Goal: Task Accomplishment & Management: Use online tool/utility

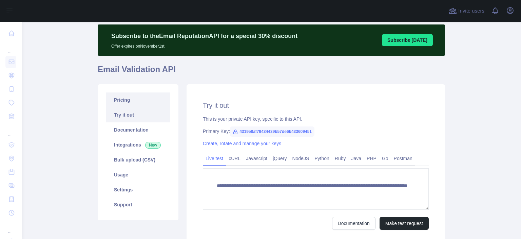
scroll to position [11, 0]
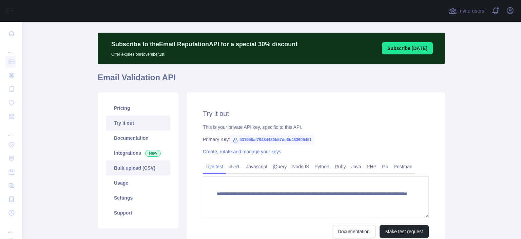
click at [130, 167] on link "Bulk upload (CSV)" at bounding box center [138, 167] width 64 height 15
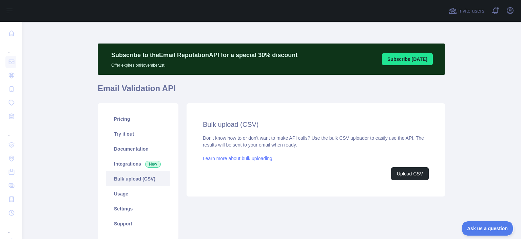
click at [249, 158] on link "Learn more about bulk uploading" at bounding box center [238, 157] width 70 height 5
click at [406, 174] on button "Upload CSV" at bounding box center [410, 173] width 38 height 13
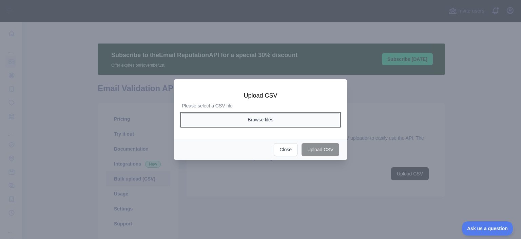
click at [271, 120] on button "Browse files" at bounding box center [260, 119] width 157 height 13
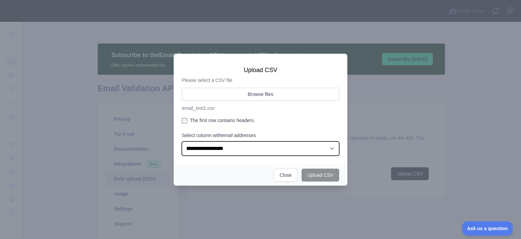
click option "**********" at bounding box center [0, 0] width 0 height 0
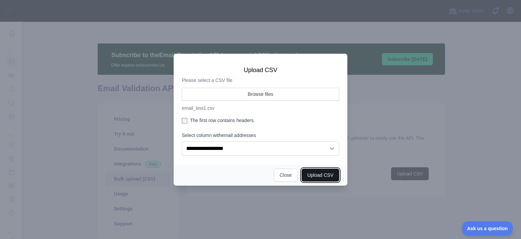
click at [328, 177] on button "Upload CSV" at bounding box center [321, 174] width 38 height 13
select select "**"
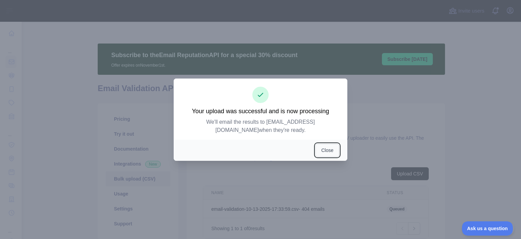
click at [318, 151] on button "Close" at bounding box center [328, 150] width 24 height 13
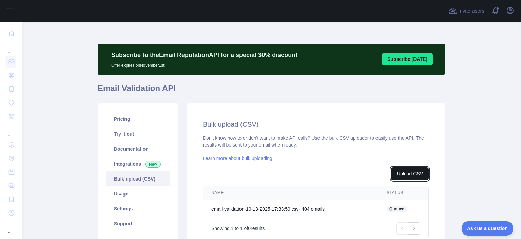
click at [412, 173] on button "Upload CSV" at bounding box center [410, 173] width 38 height 13
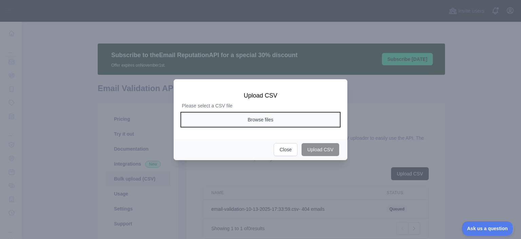
click at [279, 119] on button "Browse files" at bounding box center [260, 119] width 157 height 13
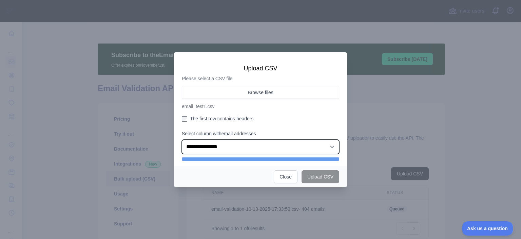
click at [269, 145] on select "**********" at bounding box center [260, 146] width 157 height 14
click option "**********" at bounding box center [0, 0] width 0 height 0
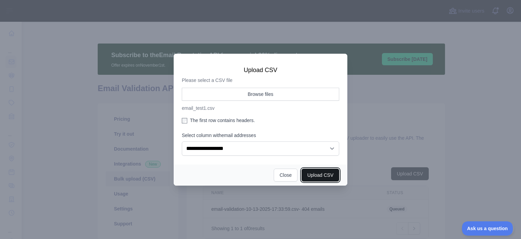
click at [316, 170] on button "Upload CSV" at bounding box center [321, 174] width 38 height 13
select select "**"
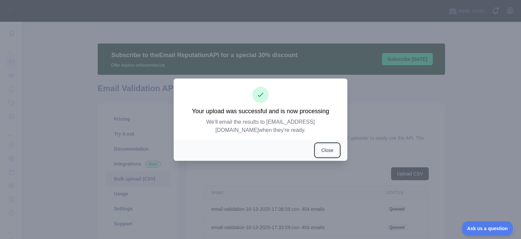
click at [328, 151] on button "Close" at bounding box center [328, 150] width 24 height 13
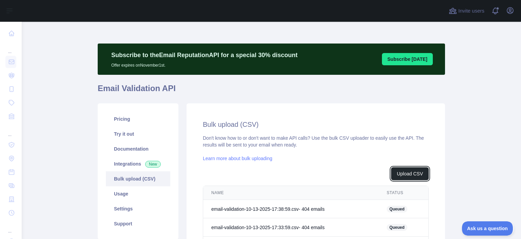
scroll to position [84, 0]
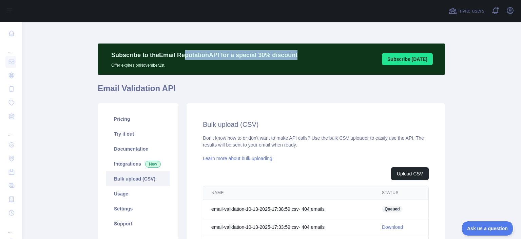
drag, startPoint x: 183, startPoint y: 56, endPoint x: 297, endPoint y: 56, distance: 114.0
click at [297, 56] on div "Subscribe to the Email Reputation API for a special 30 % discount Offer expires…" at bounding box center [205, 59] width 200 height 18
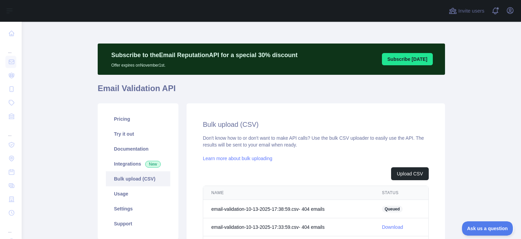
drag, startPoint x: 295, startPoint y: 56, endPoint x: 286, endPoint y: 56, distance: 9.5
click at [290, 56] on div "Subscribe to the Email Reputation API for a special 30 % discount Offer expires…" at bounding box center [205, 59] width 200 height 18
drag, startPoint x: 188, startPoint y: 55, endPoint x: 208, endPoint y: 55, distance: 20.4
click at [208, 55] on p "Subscribe to the Email Reputation API for a special 30 % discount" at bounding box center [204, 55] width 186 height 10
drag, startPoint x: 216, startPoint y: 55, endPoint x: 248, endPoint y: 55, distance: 31.6
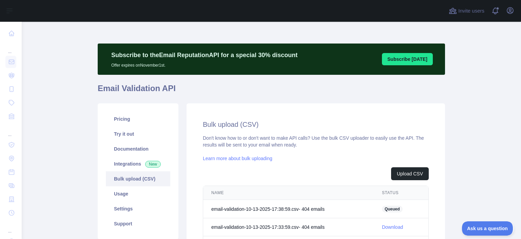
click at [217, 55] on p "Subscribe to the Email Reputation API for a special 30 % discount" at bounding box center [204, 55] width 186 height 10
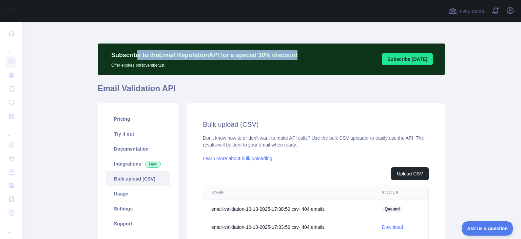
drag, startPoint x: 299, startPoint y: 55, endPoint x: 135, endPoint y: 56, distance: 163.9
click at [134, 56] on div "Subscribe to the Email Reputation API for a special 30 % discount Offer expires…" at bounding box center [271, 58] width 347 height 31
click at [160, 56] on p "Subscribe to the Email Reputation API for a special 30 % discount" at bounding box center [204, 55] width 186 height 10
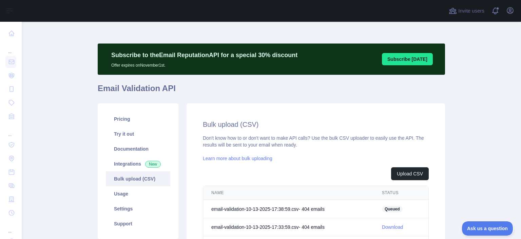
click at [162, 55] on p "Subscribe to the Email Reputation API for a special 30 % discount" at bounding box center [204, 55] width 186 height 10
drag, startPoint x: 159, startPoint y: 55, endPoint x: 218, endPoint y: 55, distance: 58.7
click at [218, 55] on p "Subscribe to the Email Reputation API for a special 30 % discount" at bounding box center [204, 55] width 186 height 10
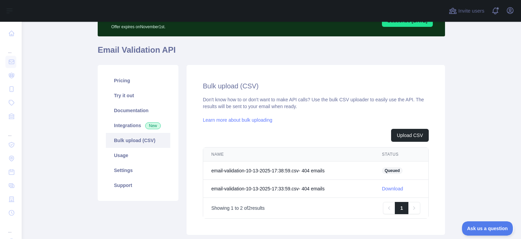
scroll to position [84, 0]
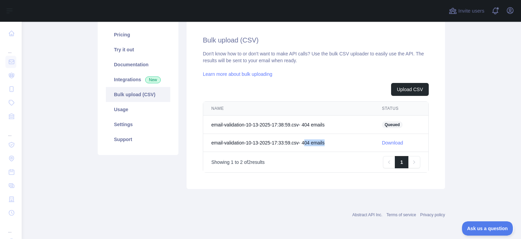
drag, startPoint x: 328, startPoint y: 141, endPoint x: 304, endPoint y: 143, distance: 23.8
click at [304, 143] on td "email-validation-10-13-2025-17:33:59.csv - 404 email s" at bounding box center [288, 143] width 171 height 18
drag, startPoint x: 336, startPoint y: 122, endPoint x: 307, endPoint y: 125, distance: 29.3
click at [307, 125] on td "email-validation-10-13-2025-17:38:59.csv - 404 email s" at bounding box center [288, 124] width 171 height 18
click at [308, 125] on td "email-validation-10-13-2025-17:38:59.csv - 404 email s" at bounding box center [288, 124] width 171 height 18
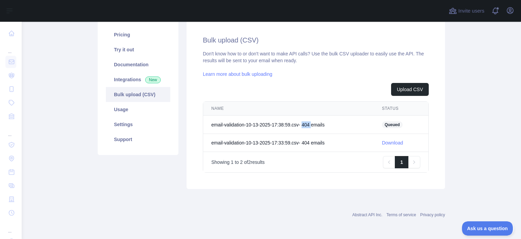
click at [308, 125] on td "email-validation-10-13-2025-17:38:59.csv - 404 email s" at bounding box center [288, 124] width 171 height 18
drag, startPoint x: 293, startPoint y: 142, endPoint x: 276, endPoint y: 142, distance: 17.3
click at [276, 142] on td "email-validation-10-13-2025-17:33:59.csv - 404 email s" at bounding box center [288, 143] width 171 height 18
drag, startPoint x: 290, startPoint y: 125, endPoint x: 275, endPoint y: 125, distance: 14.9
click at [275, 125] on td "email-validation-10-13-2025-17:38:59.csv - 404 email s" at bounding box center [288, 124] width 171 height 18
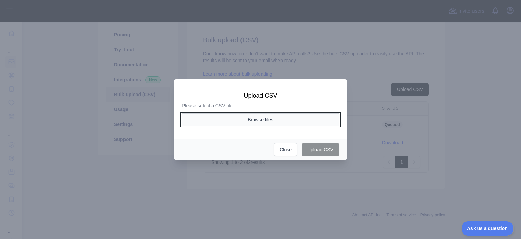
click at [290, 121] on button "Browse files" at bounding box center [260, 119] width 157 height 13
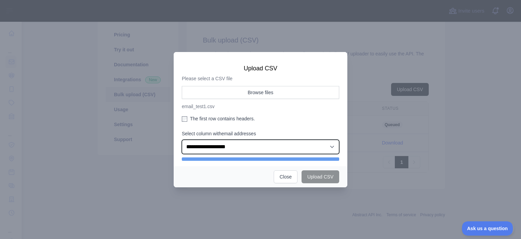
click option "**********" at bounding box center [0, 0] width 0 height 0
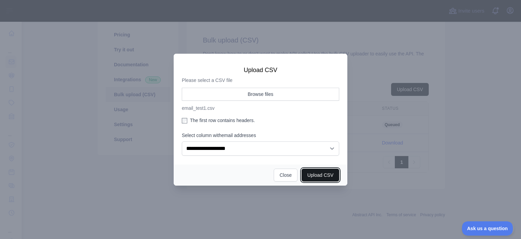
click at [326, 177] on button "Upload CSV" at bounding box center [321, 174] width 38 height 13
select select "**"
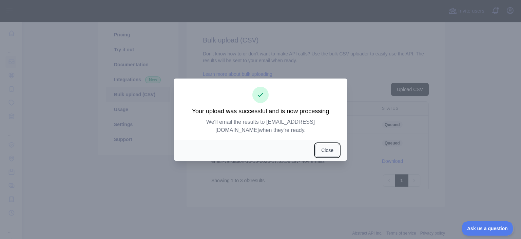
click at [328, 151] on button "Close" at bounding box center [328, 150] width 24 height 13
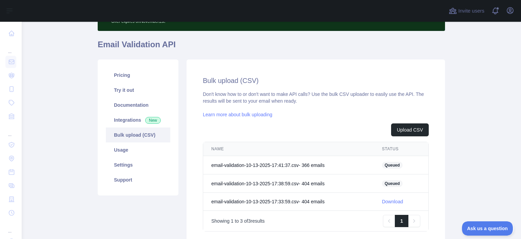
scroll to position [88, 0]
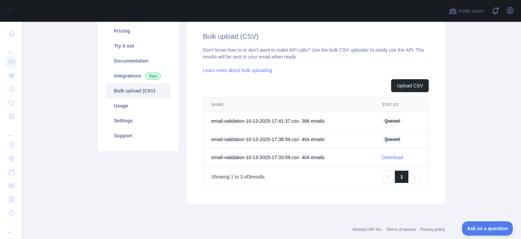
click at [391, 136] on span "Queued" at bounding box center [392, 139] width 21 height 7
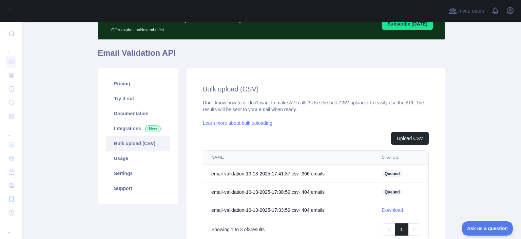
scroll to position [44, 0]
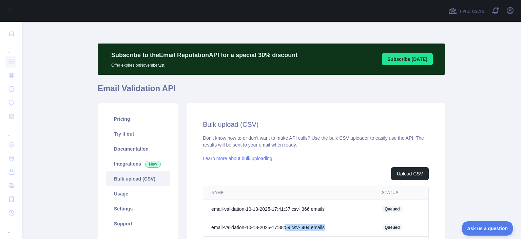
click at [285, 227] on td "email-validation-10-13-2025-17:38:59.csv - 404 email s" at bounding box center [288, 227] width 171 height 18
drag, startPoint x: 321, startPoint y: 210, endPoint x: 307, endPoint y: 210, distance: 13.9
click at [307, 210] on td "email-validation-10-13-2025-17:41:37.csv - 366 email s" at bounding box center [288, 209] width 171 height 18
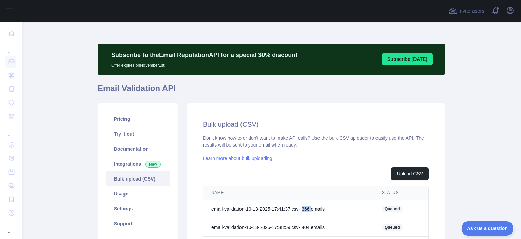
click at [307, 211] on td "email-validation-10-13-2025-17:41:37.csv - 366 email s" at bounding box center [288, 209] width 171 height 18
drag, startPoint x: 307, startPoint y: 211, endPoint x: 317, endPoint y: 216, distance: 10.8
click at [307, 211] on td "email-validation-10-13-2025-17:41:37.csv - 366 email s" at bounding box center [288, 209] width 171 height 18
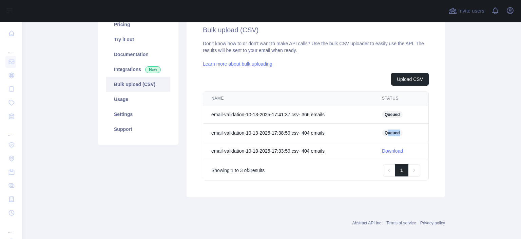
drag, startPoint x: 401, startPoint y: 134, endPoint x: 393, endPoint y: 134, distance: 8.8
click at [387, 134] on td "Queued" at bounding box center [401, 133] width 55 height 18
click at [393, 134] on span "Queued" at bounding box center [392, 132] width 21 height 7
click at [394, 134] on span "Queued" at bounding box center [392, 132] width 21 height 7
